Goal: Task Accomplishment & Management: Manage account settings

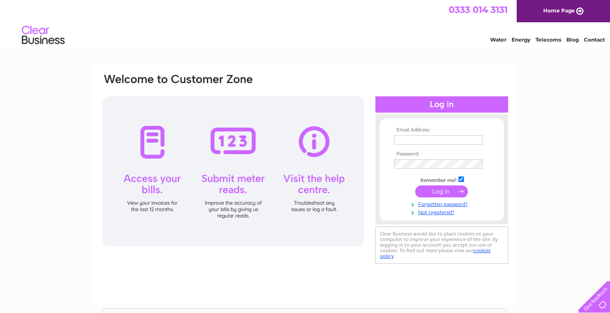
type input "[PERSON_NAME][EMAIL_ADDRESS][DOMAIN_NAME]"
click at [436, 190] on input "submit" at bounding box center [441, 191] width 53 height 12
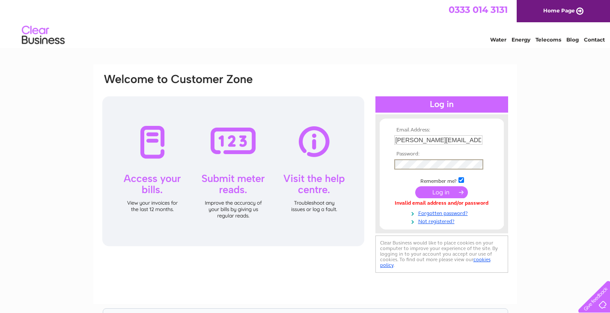
click at [422, 189] on input "submit" at bounding box center [441, 192] width 53 height 12
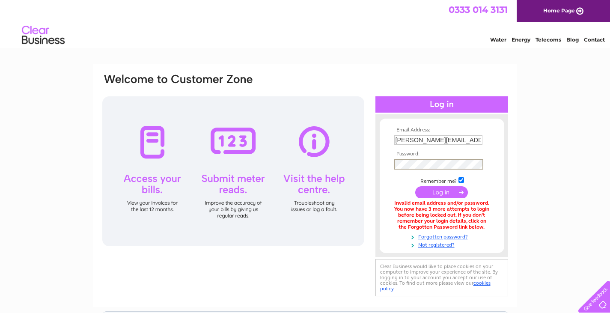
click at [271, 48] on div "Water Energy Telecoms Blog Contact" at bounding box center [305, 36] width 610 height 28
click at [461, 179] on input "checkbox" at bounding box center [461, 179] width 6 height 6
checkbox input "false"
